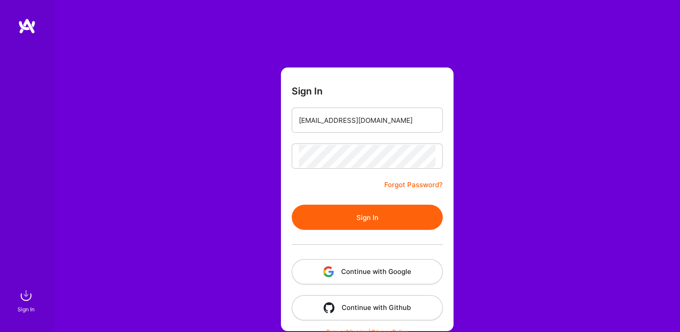
click at [368, 228] on button "Sign In" at bounding box center [367, 217] width 151 height 25
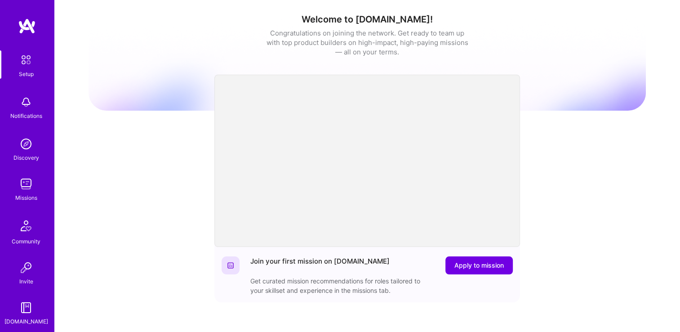
click at [20, 145] on img at bounding box center [26, 144] width 18 height 18
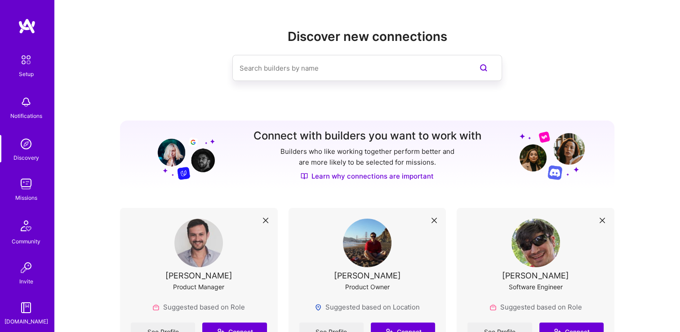
click at [26, 183] on img at bounding box center [26, 184] width 18 height 18
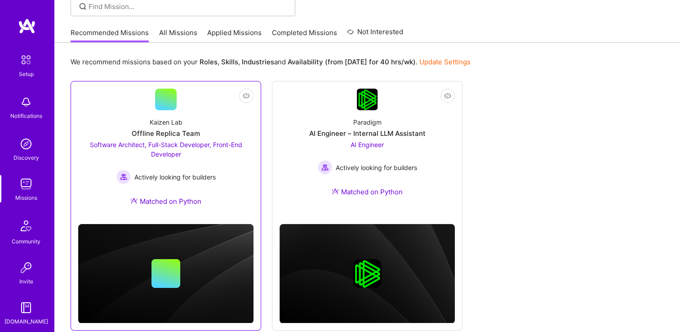
scroll to position [90, 0]
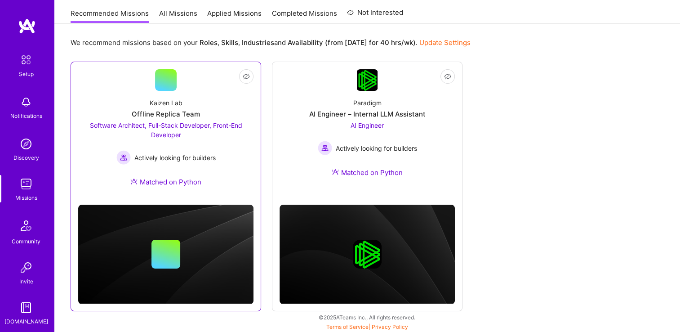
click at [214, 127] on span "Software Architect, Full-Stack Developer, Front-End Developer" at bounding box center [166, 129] width 152 height 17
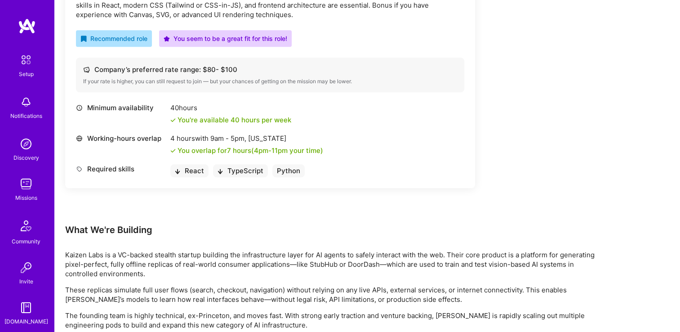
scroll to position [1034, 0]
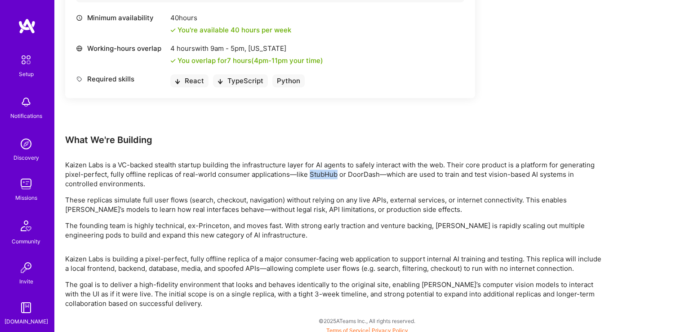
drag, startPoint x: 308, startPoint y: 174, endPoint x: 335, endPoint y: 176, distance: 26.6
click at [335, 176] on p "Kaizen Labs is a VC-backed stealth startup building the infrastructure layer fo…" at bounding box center [335, 174] width 540 height 28
drag, startPoint x: 335, startPoint y: 176, endPoint x: 327, endPoint y: 174, distance: 8.0
copy p "StubHub"
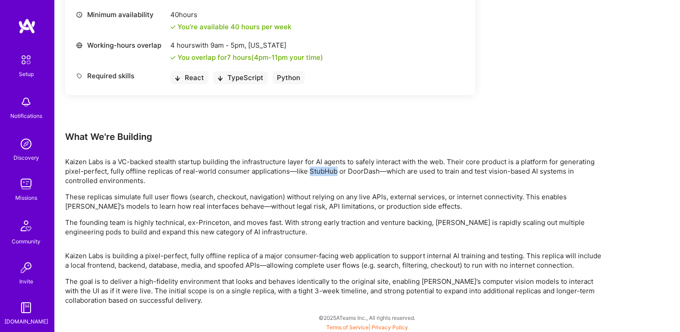
scroll to position [1038, 0]
drag, startPoint x: 373, startPoint y: 63, endPoint x: 327, endPoint y: 264, distance: 205.8
click at [327, 264] on p "Kaizen Labs is building a pixel-perfect, fully offline replica of a major consu…" at bounding box center [335, 259] width 540 height 19
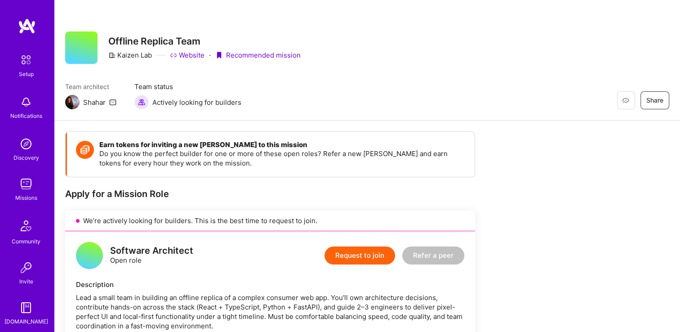
scroll to position [45, 0]
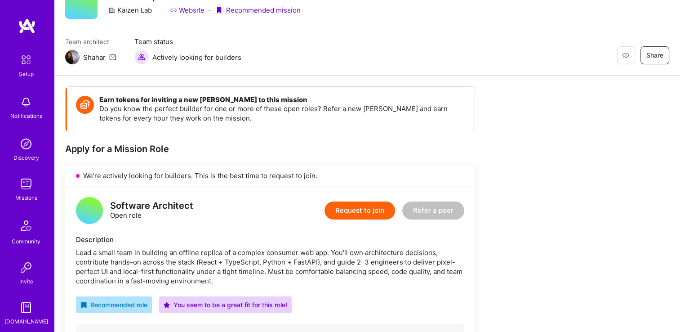
click at [371, 208] on button "Request to join" at bounding box center [360, 210] width 71 height 18
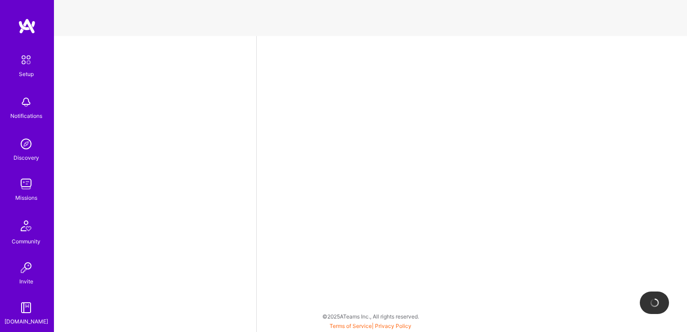
select select "US"
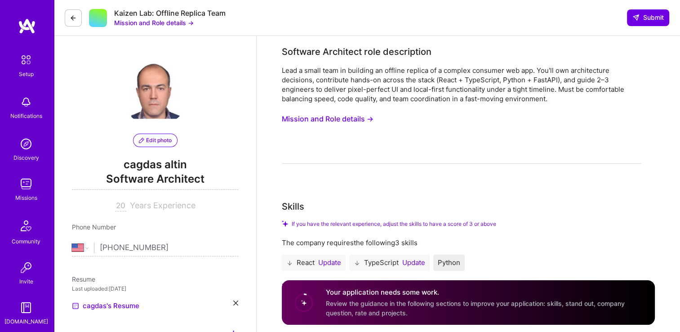
click at [81, 19] on button at bounding box center [73, 17] width 17 height 17
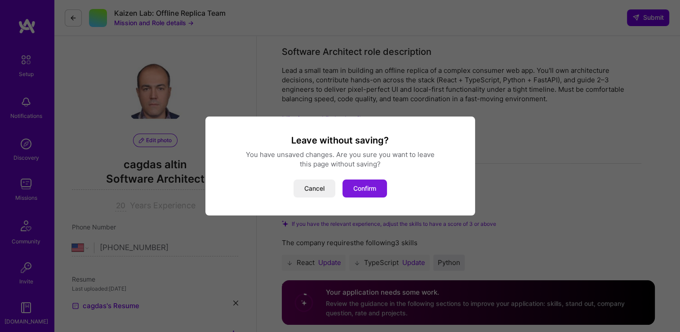
click at [363, 188] on button "Confirm" at bounding box center [365, 188] width 45 height 18
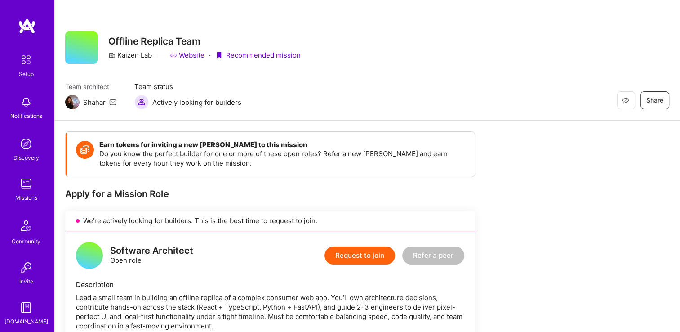
click at [22, 199] on div "Missions" at bounding box center [26, 197] width 22 height 9
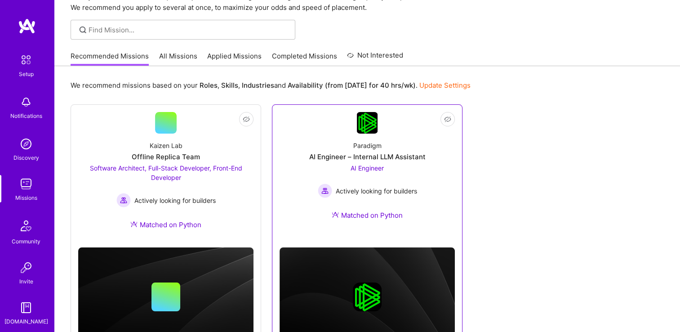
scroll to position [90, 0]
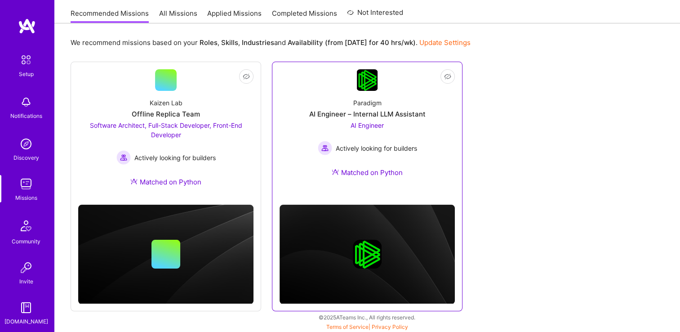
click at [377, 110] on div "AI Engineer – Internal LLM Assistant" at bounding box center [367, 113] width 116 height 9
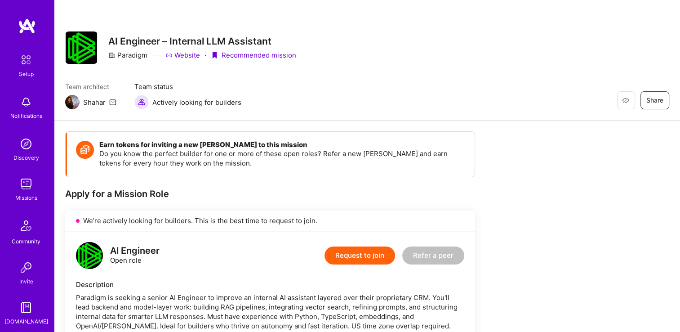
click at [22, 192] on img at bounding box center [26, 184] width 18 height 18
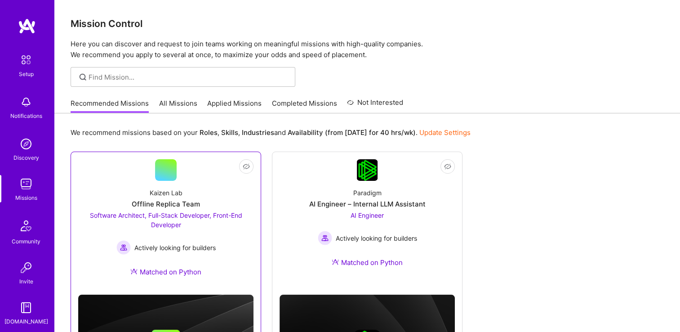
scroll to position [45, 0]
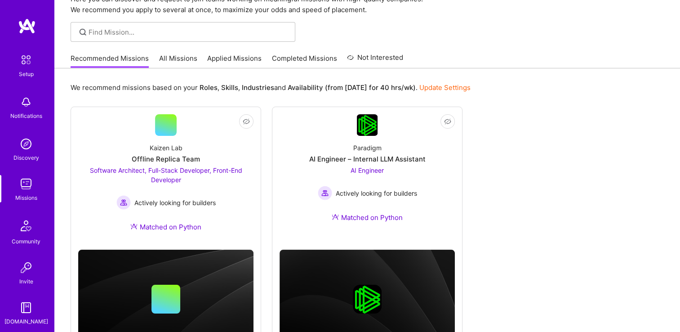
click at [192, 58] on link "All Missions" at bounding box center [178, 61] width 38 height 15
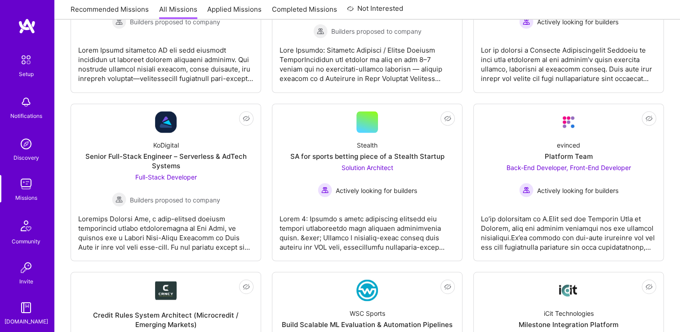
scroll to position [1382, 0]
